Goal: Complete application form

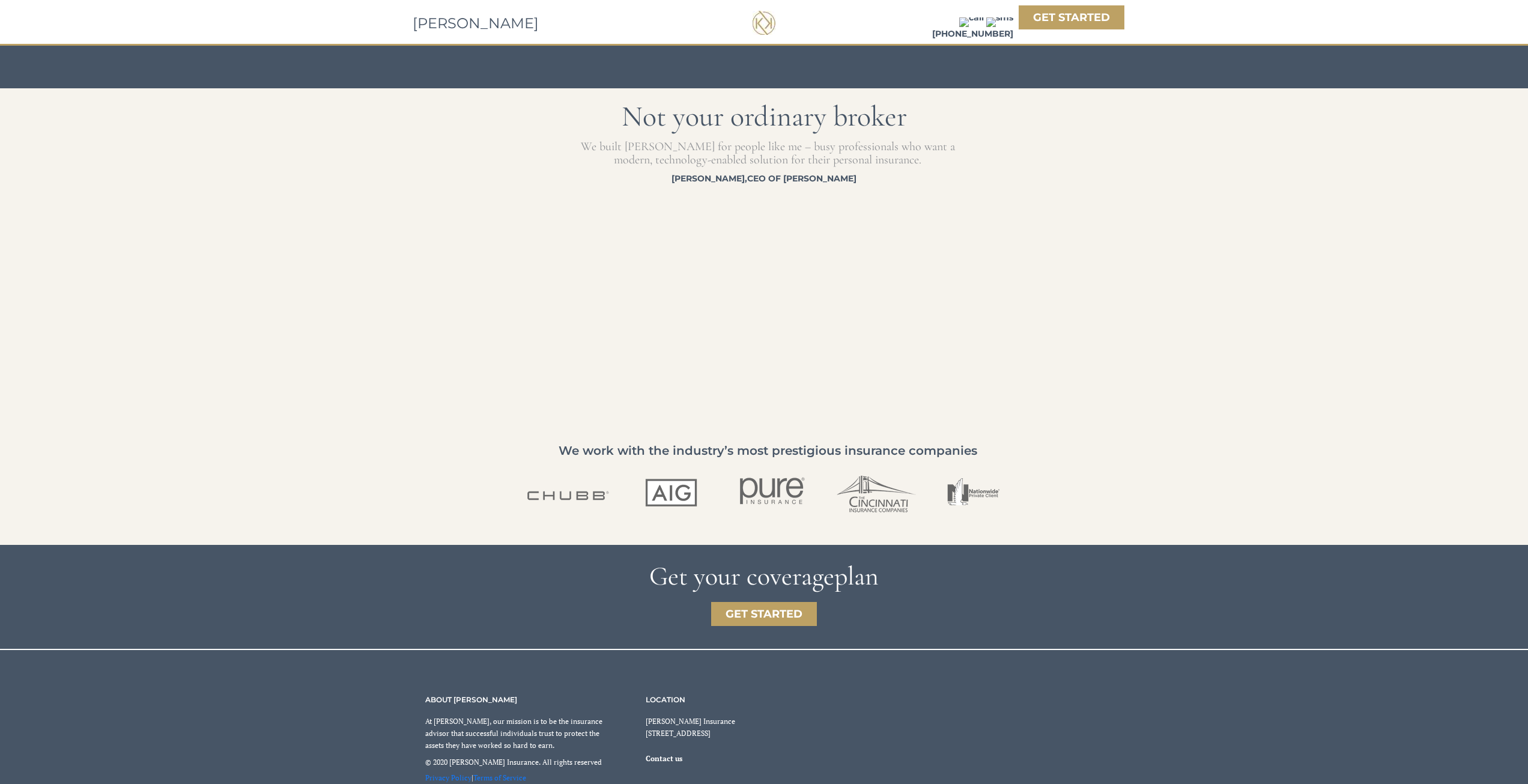
scroll to position [1726, 0]
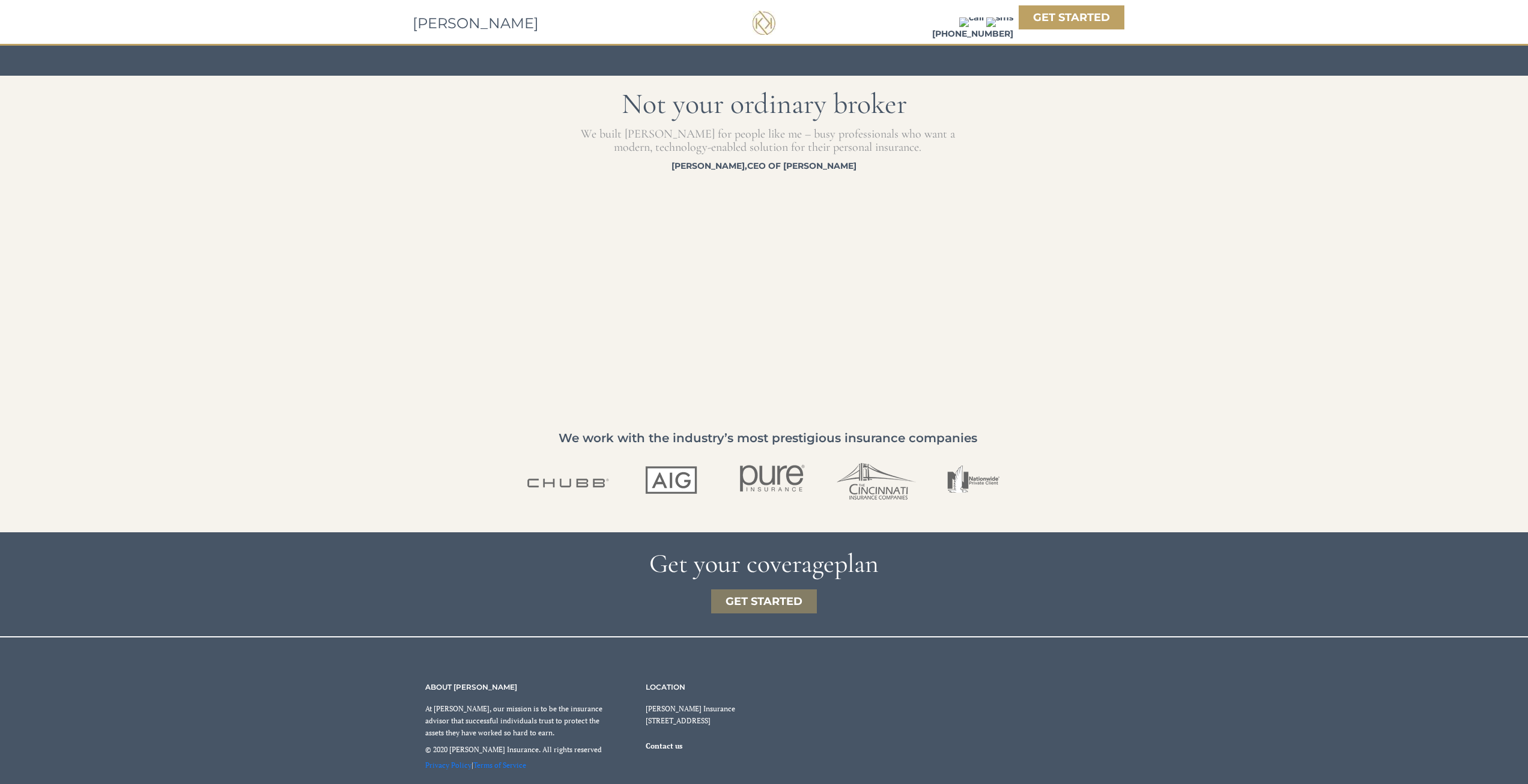
click at [758, 599] on strong "GET STARTED" at bounding box center [764, 601] width 77 height 13
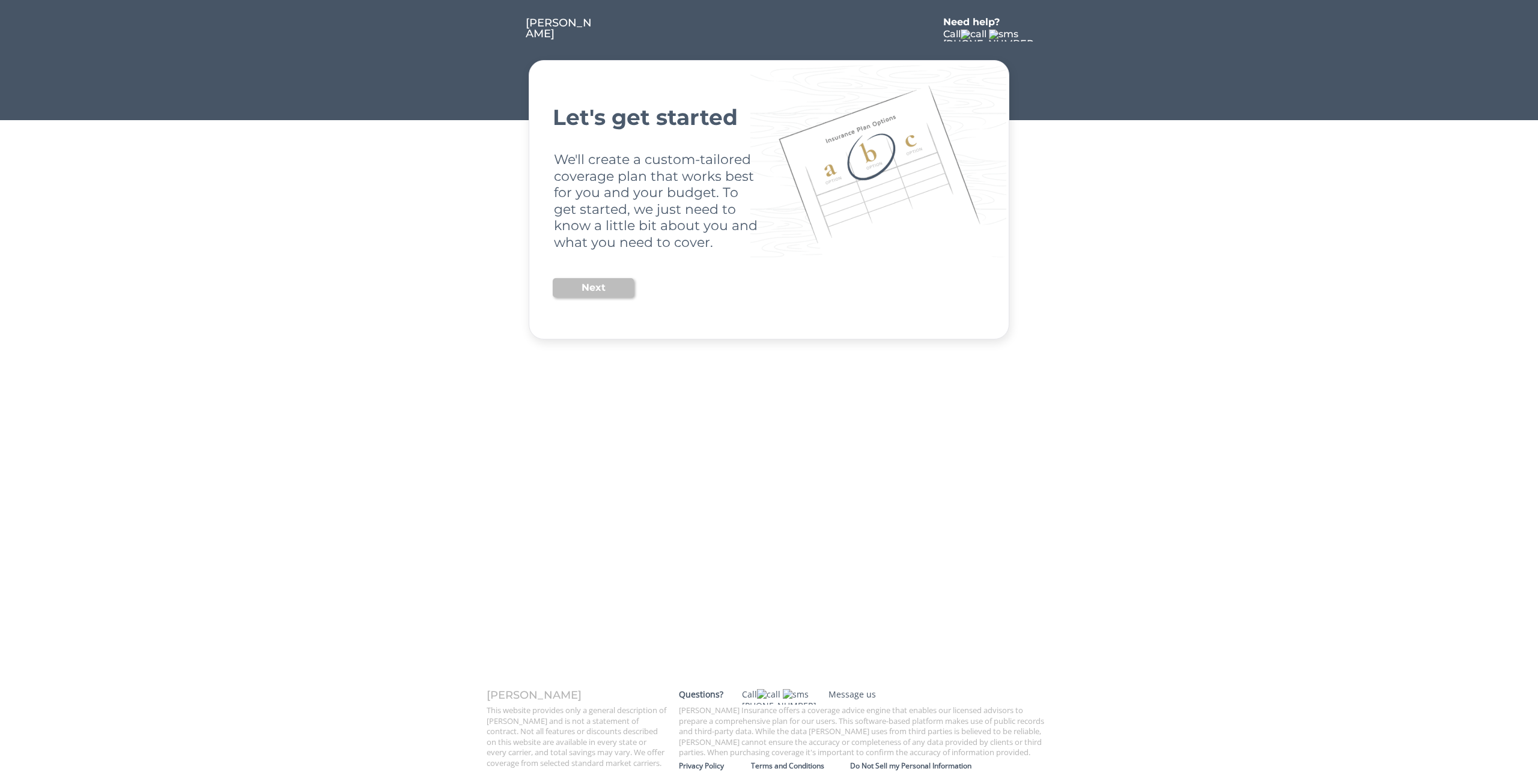
click at [589, 279] on button "Next" at bounding box center [593, 287] width 81 height 19
